Goal: Communication & Community: Answer question/provide support

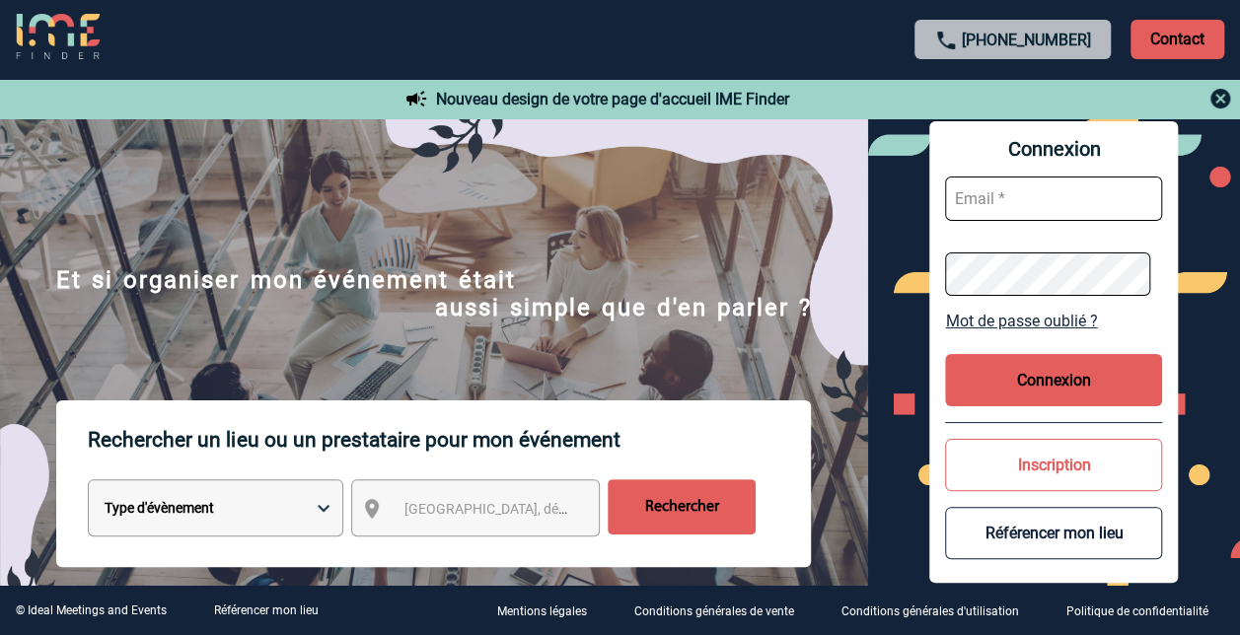
click at [985, 193] on input "text" at bounding box center [1053, 199] width 217 height 44
type input "malika.van-fleteren@capgemini.com"
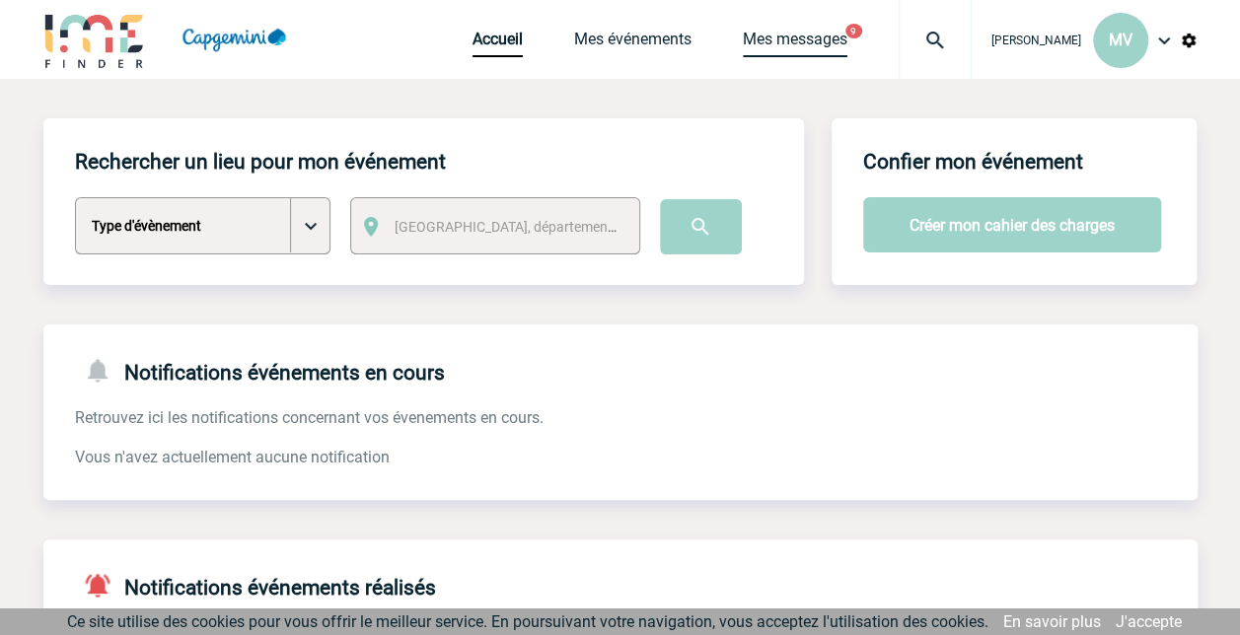
click at [793, 44] on link "Mes messages" at bounding box center [795, 44] width 105 height 28
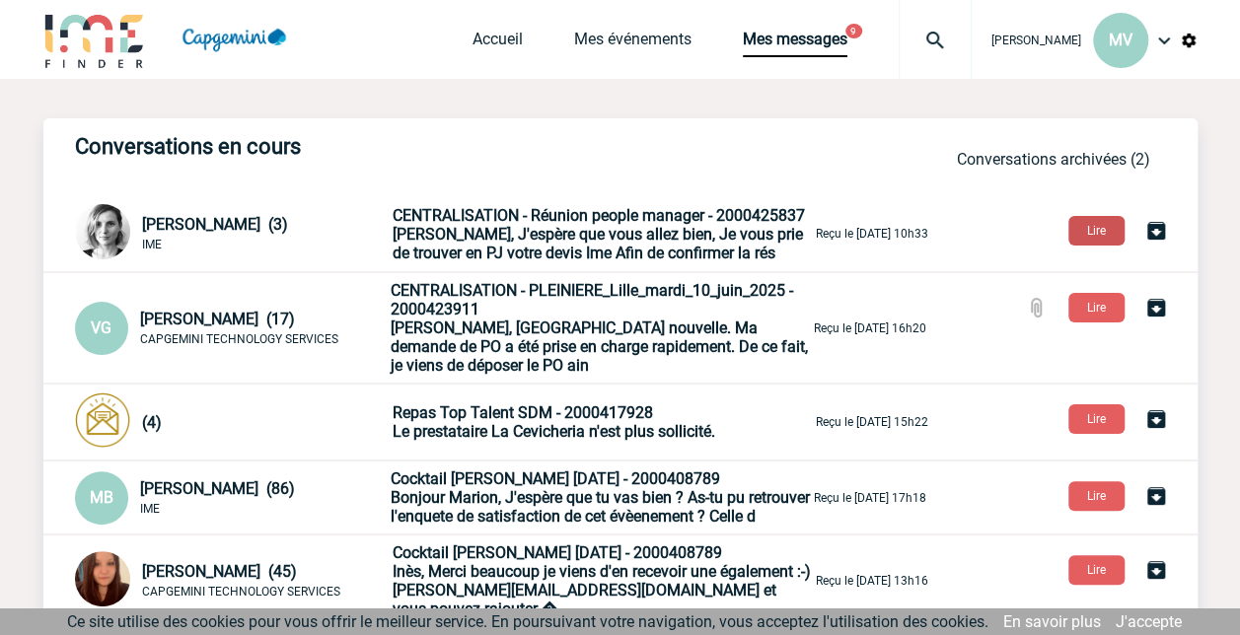
click at [1094, 236] on button "Lire" at bounding box center [1097, 231] width 56 height 30
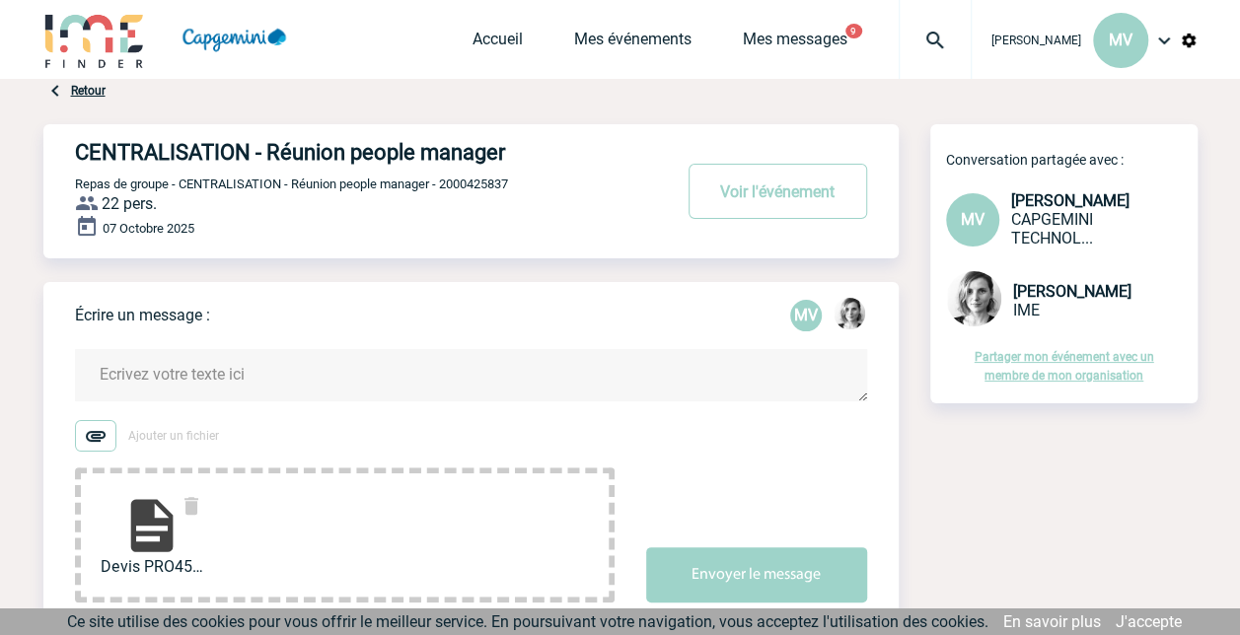
click at [243, 373] on textarea at bounding box center [471, 375] width 792 height 52
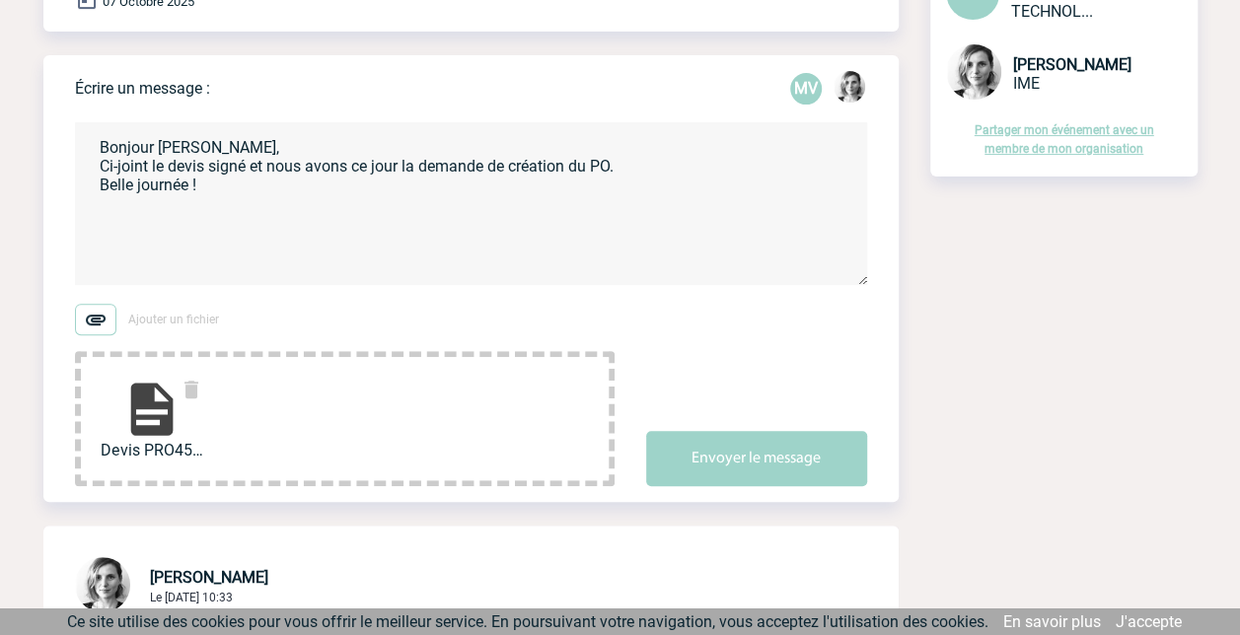
scroll to position [296, 0]
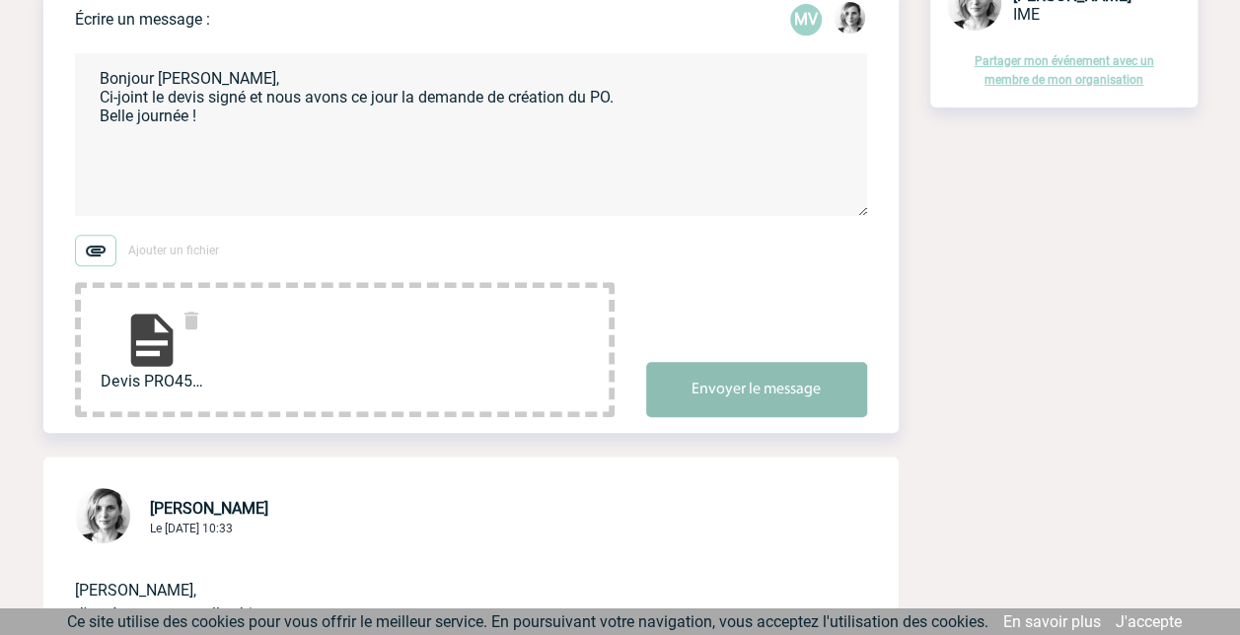
type textarea "Bonjour Lydie, Ci-joint le devis signé et nous avons ce jour la demande de créa…"
click at [768, 386] on button "Envoyer le message" at bounding box center [756, 389] width 221 height 55
